Goal: Task Accomplishment & Management: Use online tool/utility

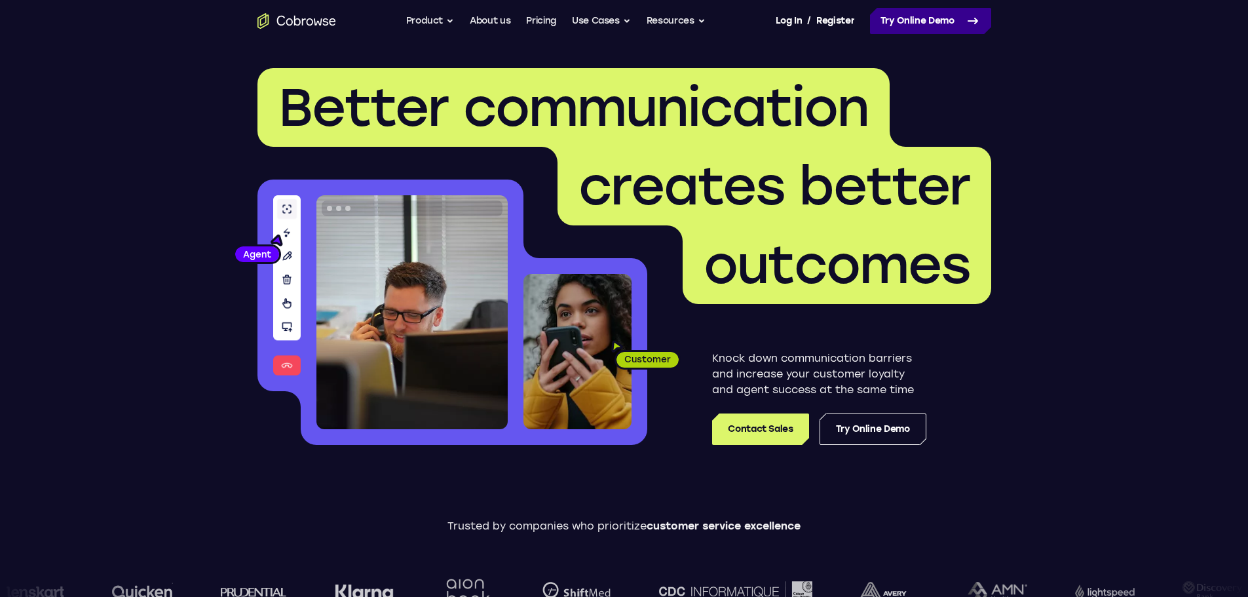
click at [933, 22] on link "Try Online Demo" at bounding box center [930, 21] width 121 height 26
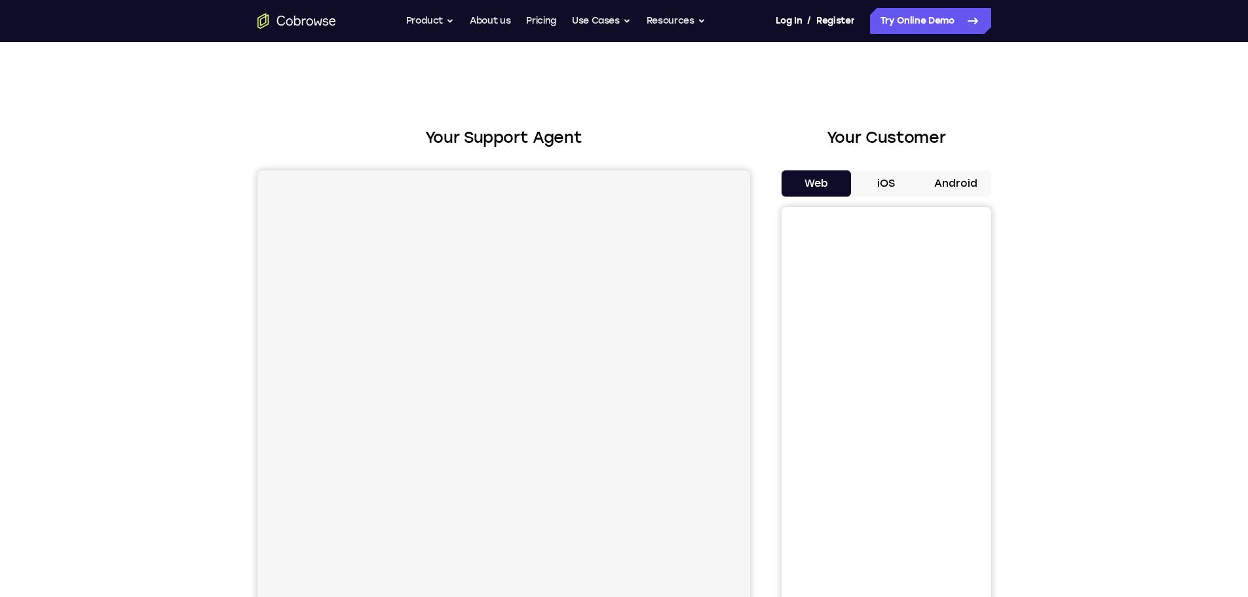
click at [952, 173] on button "Android" at bounding box center [956, 183] width 70 height 26
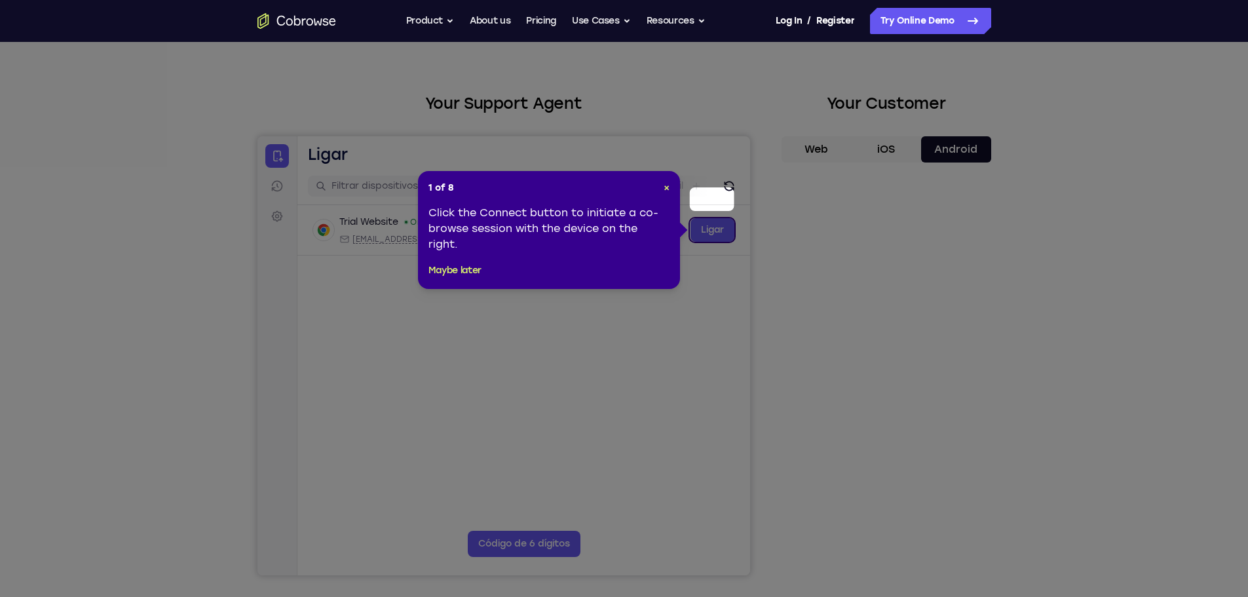
scroll to position [66, 0]
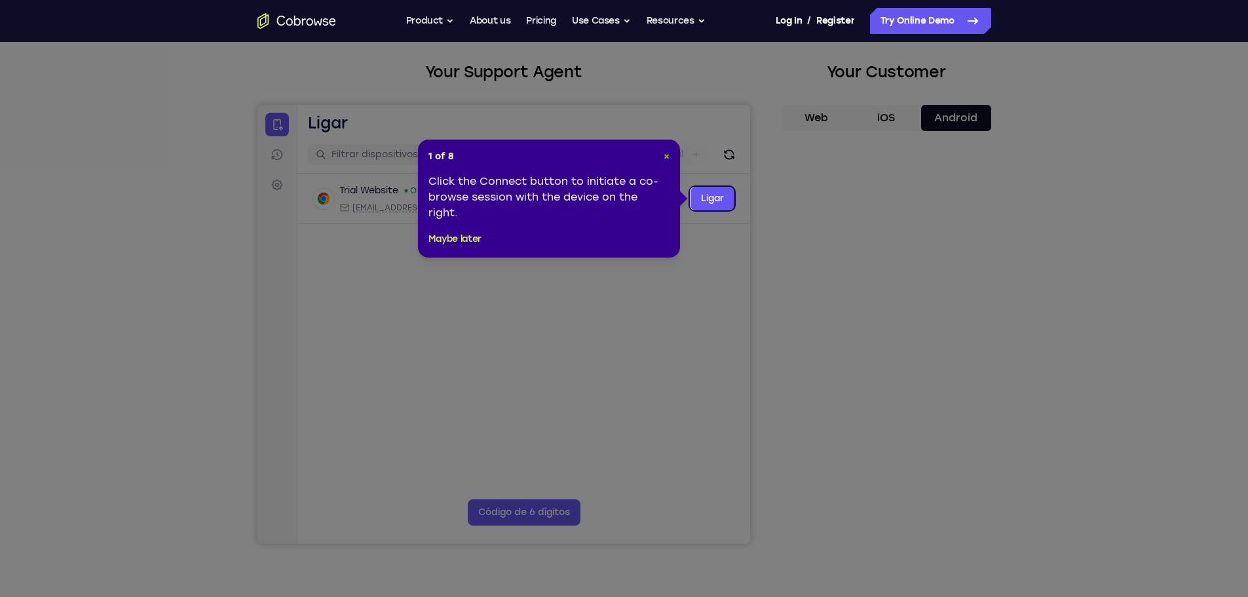
click at [664, 155] on span "×" at bounding box center [667, 156] width 6 height 11
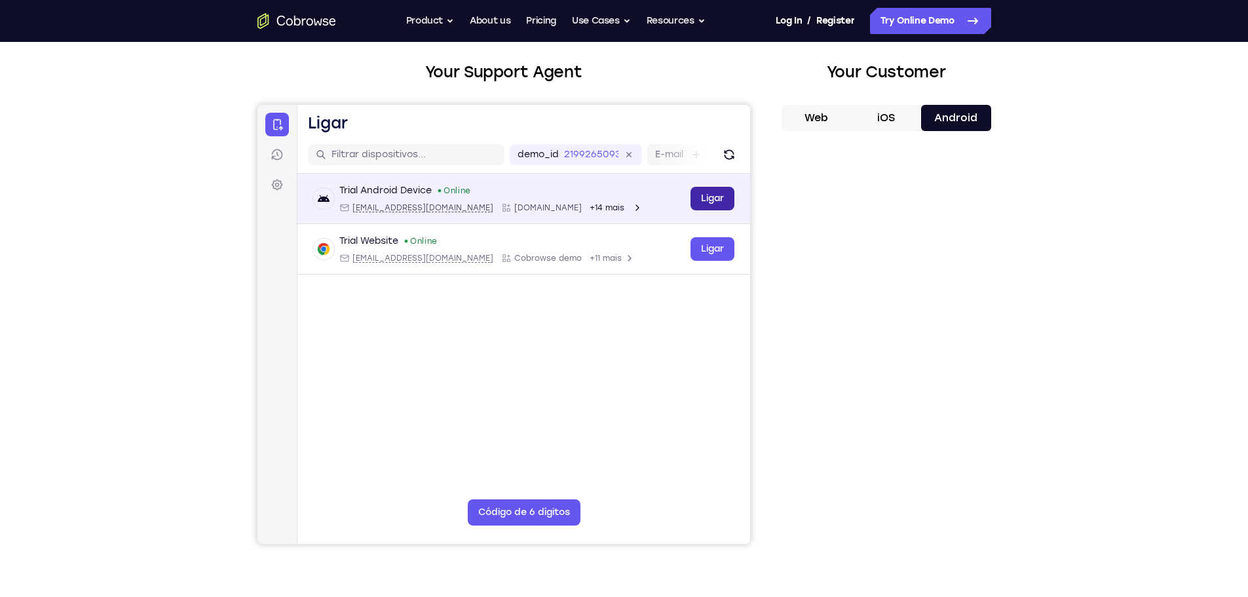
click at [708, 197] on link "Ligar" at bounding box center [712, 199] width 44 height 24
